Goal: Information Seeking & Learning: Learn about a topic

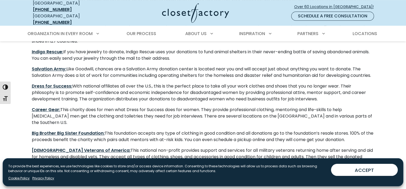
scroll to position [374, 0]
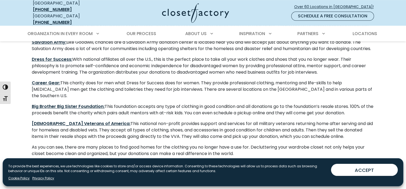
click at [79, 106] on p "Big Brother Big Sister Foundation: This foundation accepts any type of clothing…" at bounding box center [203, 109] width 343 height 13
click at [81, 104] on strong "Big Brother Big Sister Foundation:" at bounding box center [68, 106] width 73 height 6
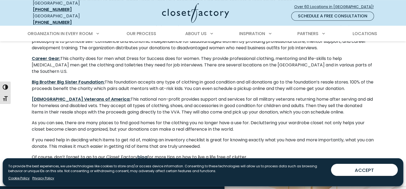
scroll to position [427, 0]
